Goal: Task Accomplishment & Management: Manage account settings

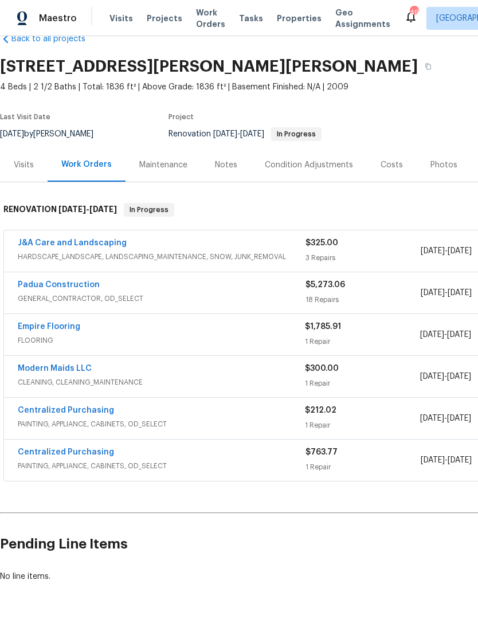
scroll to position [26, 0]
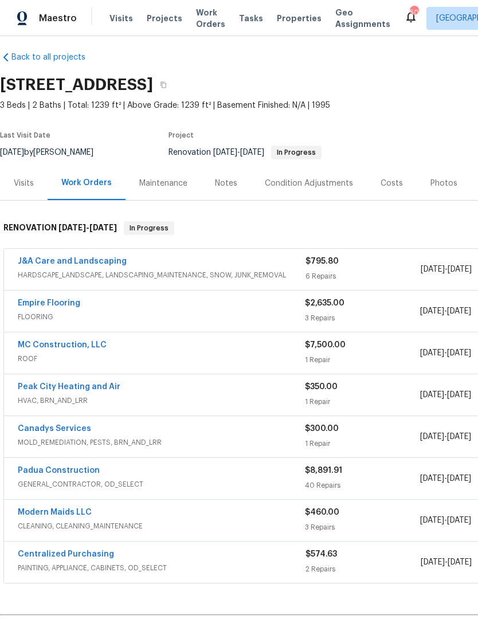
scroll to position [7, 0]
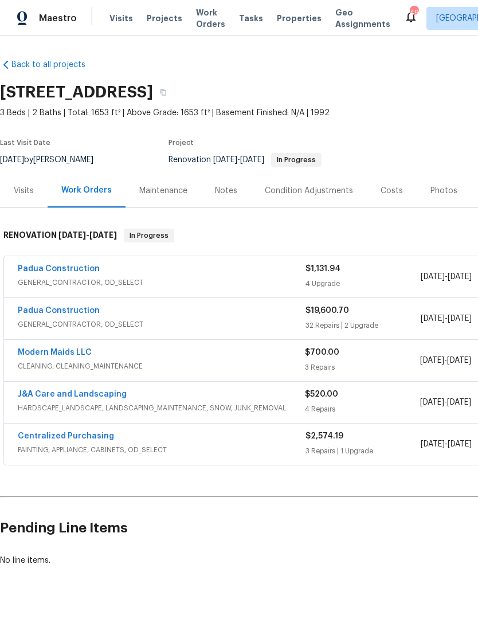
click at [85, 314] on link "Padua Construction" at bounding box center [59, 311] width 82 height 8
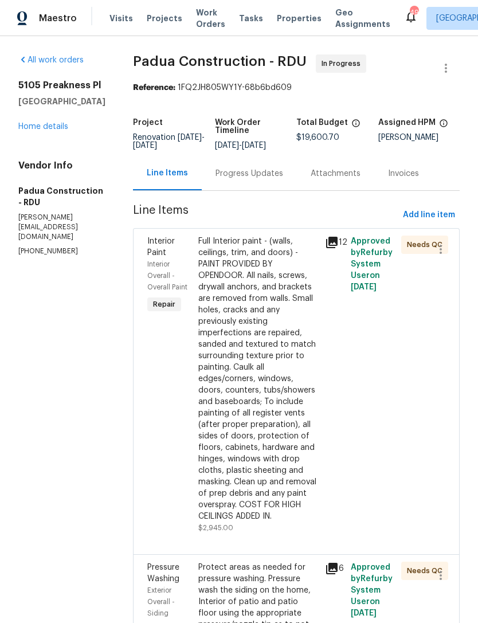
click at [60, 131] on link "Home details" at bounding box center [43, 127] width 50 height 8
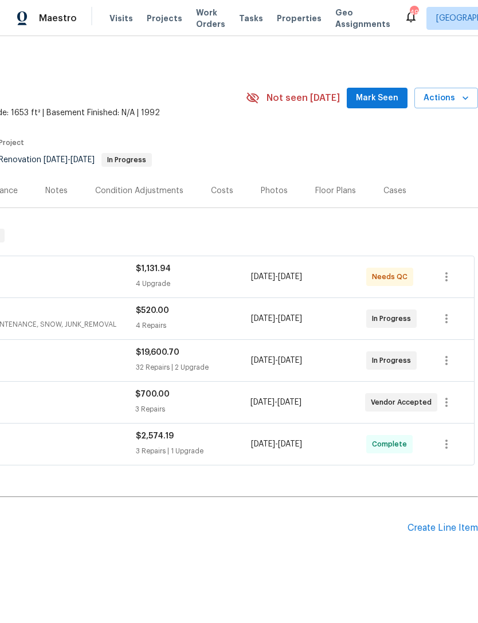
scroll to position [0, 170]
click at [380, 174] on div "Cases" at bounding box center [395, 191] width 50 height 34
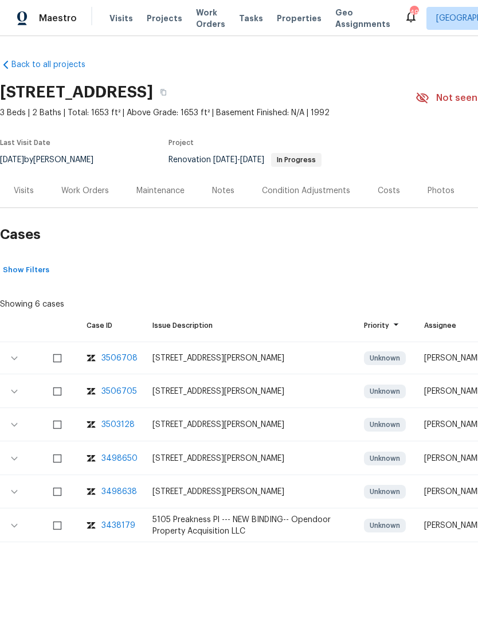
click at [93, 186] on div "Work Orders" at bounding box center [85, 190] width 48 height 11
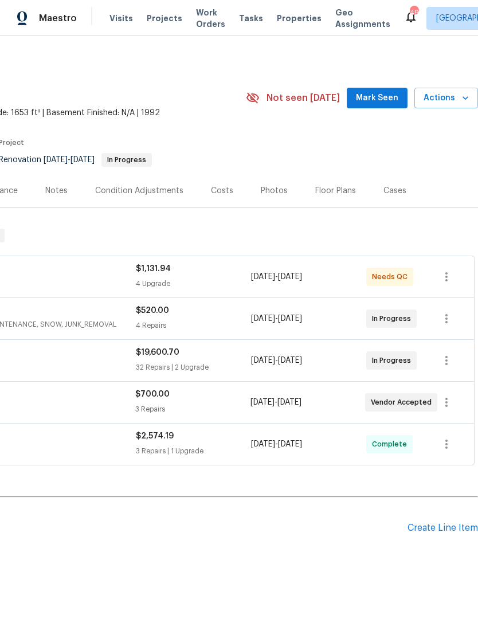
scroll to position [0, 170]
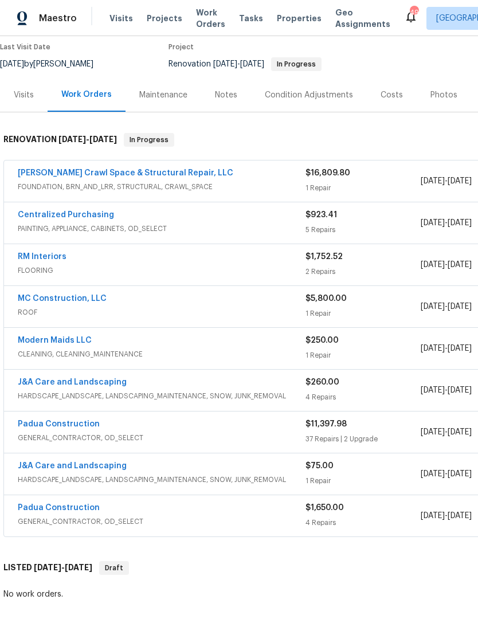
scroll to position [96, 0]
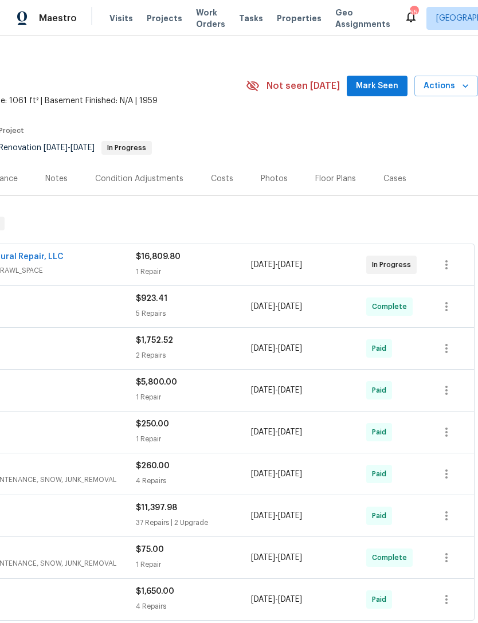
scroll to position [13, 170]
click at [391, 87] on span "Mark Seen" at bounding box center [377, 85] width 42 height 14
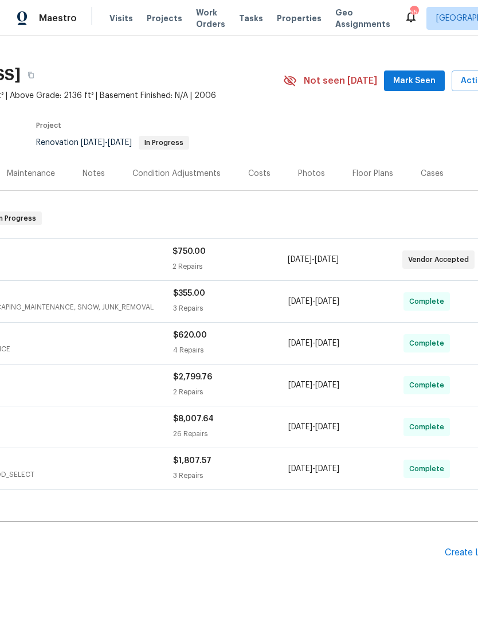
scroll to position [18, 135]
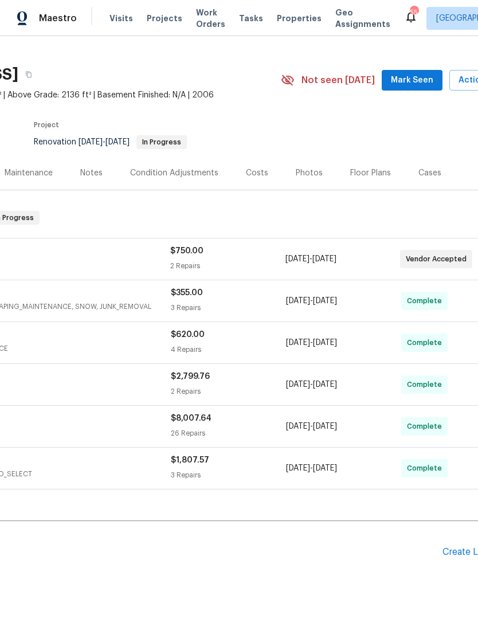
click at [407, 81] on span "Mark Seen" at bounding box center [412, 80] width 42 height 14
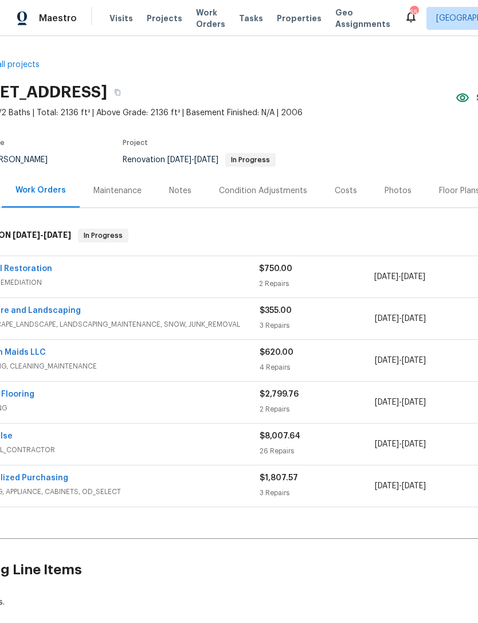
scroll to position [0, 54]
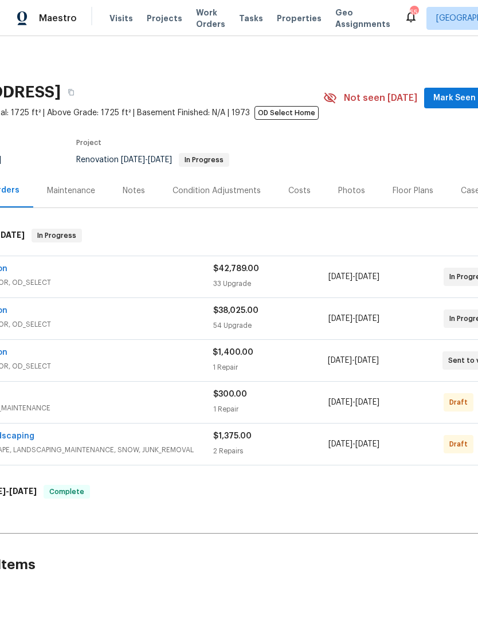
scroll to position [2, 135]
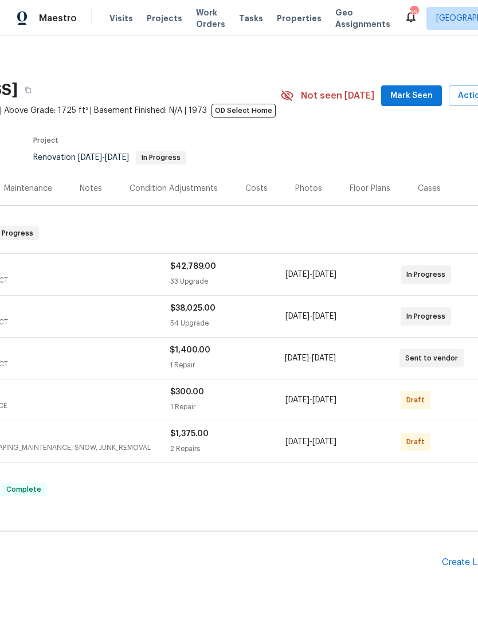
click at [425, 89] on span "Mark Seen" at bounding box center [411, 96] width 42 height 14
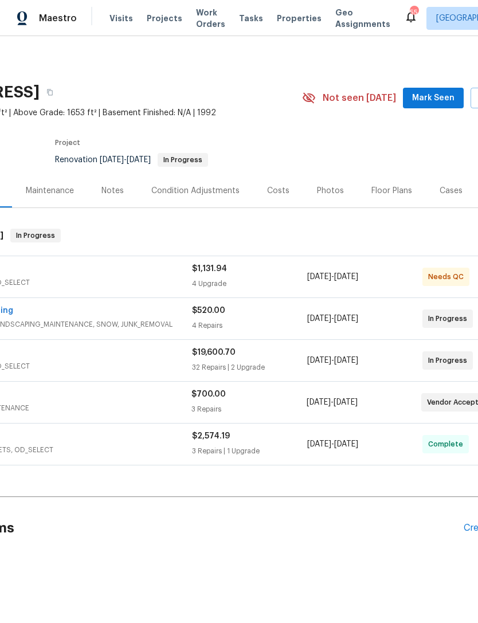
scroll to position [0, 117]
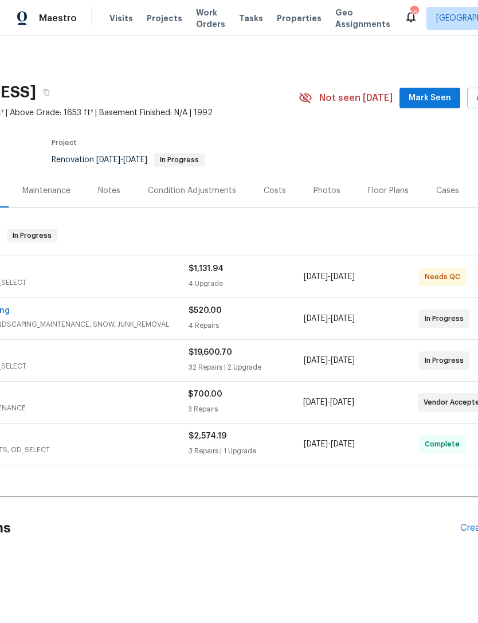
click at [435, 96] on span "Mark Seen" at bounding box center [430, 98] width 42 height 14
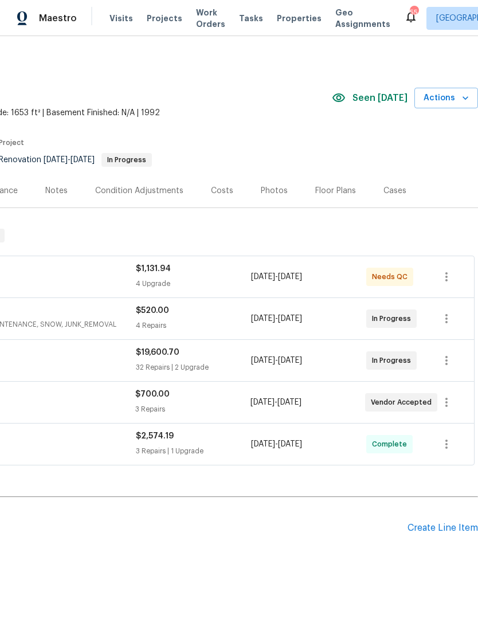
scroll to position [0, 170]
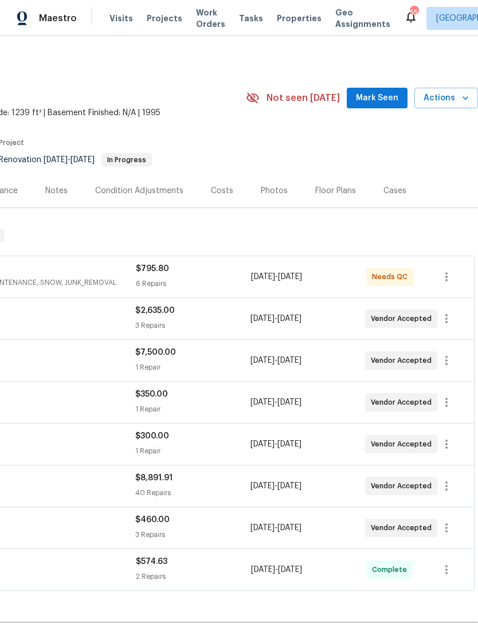
scroll to position [0, 170]
click at [390, 92] on span "Mark Seen" at bounding box center [377, 98] width 42 height 14
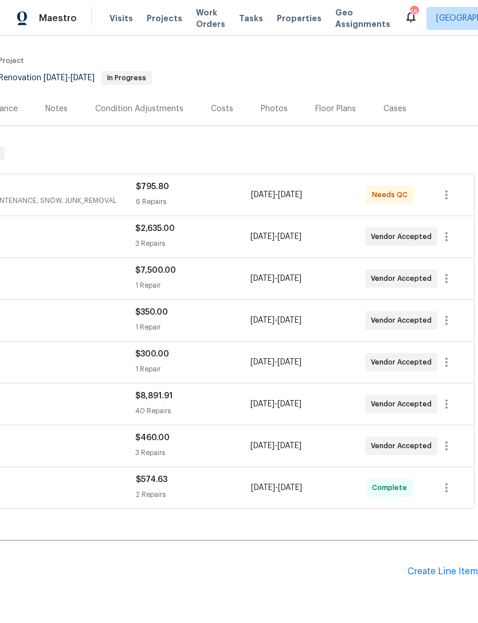
scroll to position [83, 170]
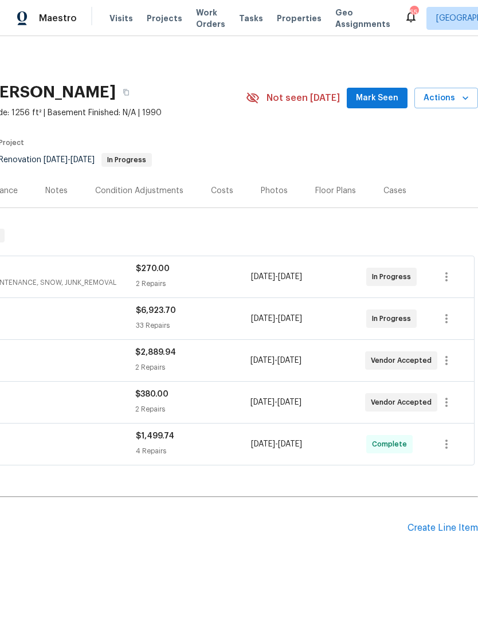
scroll to position [0, 170]
click at [371, 95] on span "Mark Seen" at bounding box center [377, 98] width 42 height 14
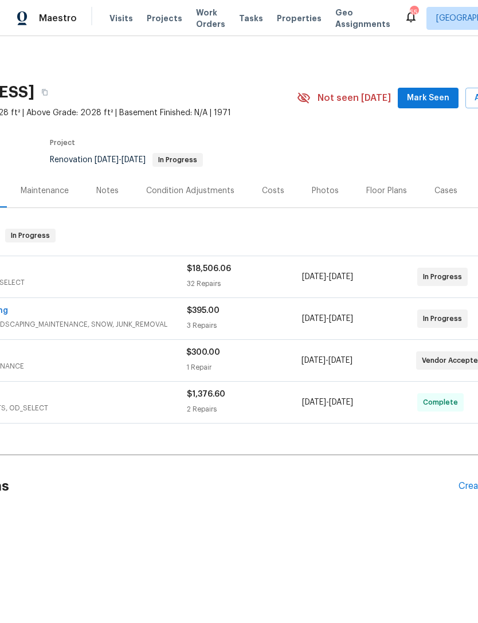
scroll to position [0, 127]
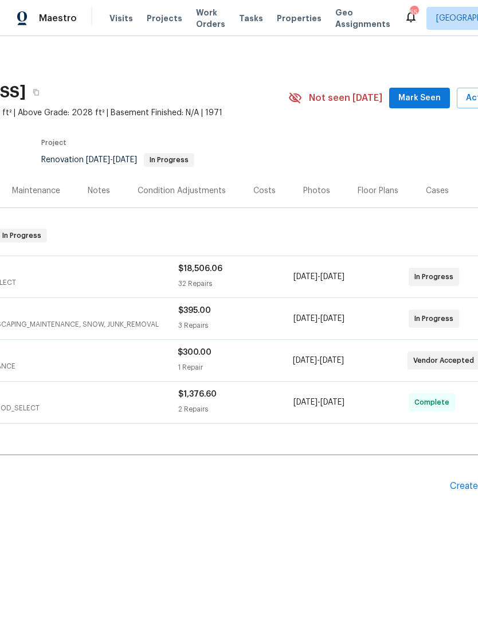
click at [421, 96] on span "Mark Seen" at bounding box center [419, 98] width 42 height 14
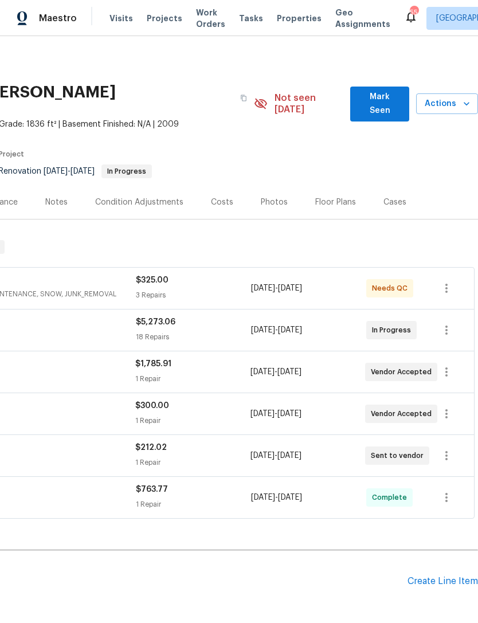
scroll to position [0, 170]
click at [378, 95] on span "Mark Seen" at bounding box center [379, 104] width 41 height 28
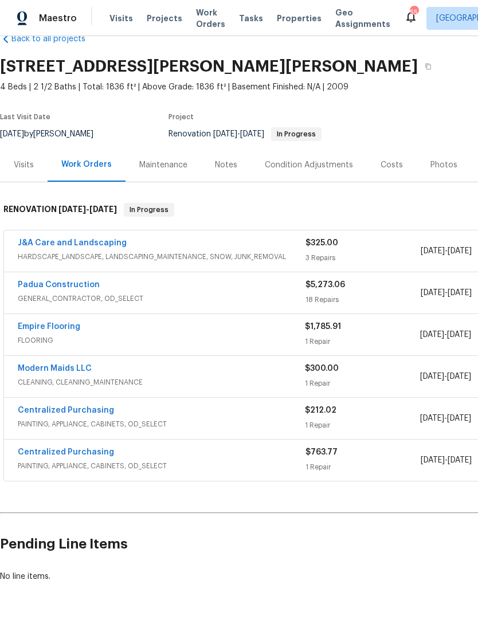
scroll to position [26, 0]
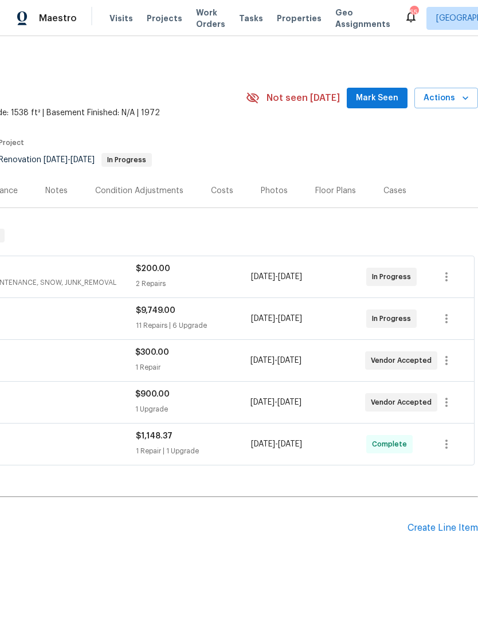
scroll to position [0, 170]
click at [392, 88] on button "Mark Seen" at bounding box center [377, 98] width 61 height 21
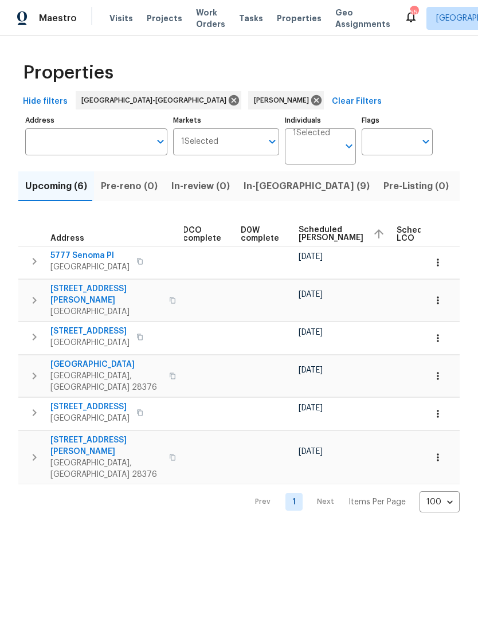
scroll to position [0, 260]
click at [313, 229] on span "Scheduled COE" at bounding box center [331, 234] width 65 height 16
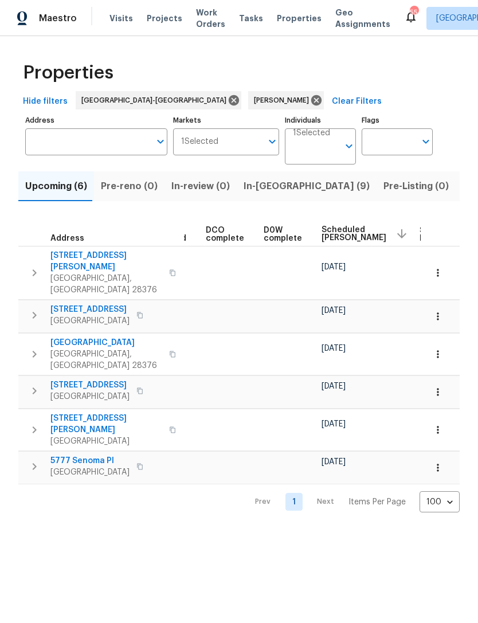
scroll to position [0, 241]
click at [336, 231] on span "Scheduled COE" at bounding box center [350, 234] width 65 height 16
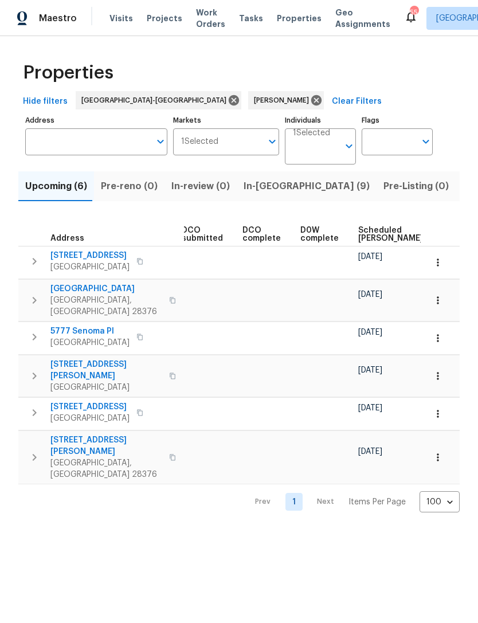
scroll to position [0, 201]
click at [371, 237] on span "Scheduled COE" at bounding box center [390, 234] width 65 height 16
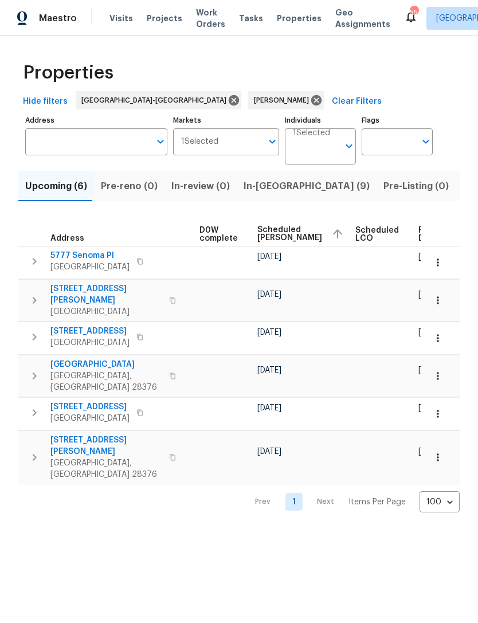
scroll to position [0, 301]
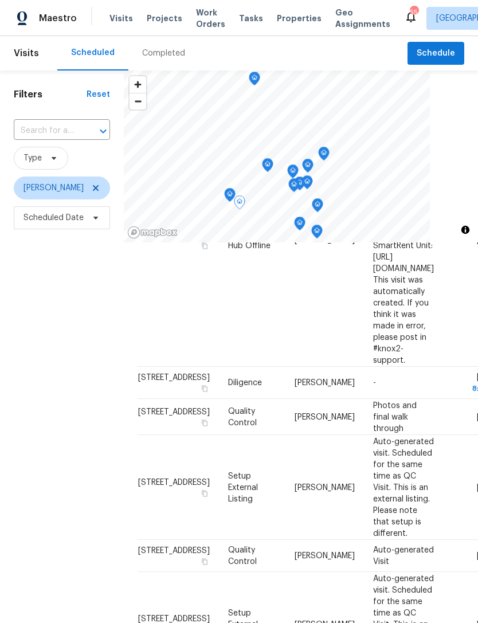
scroll to position [171, 0]
